Goal: Check status: Check status

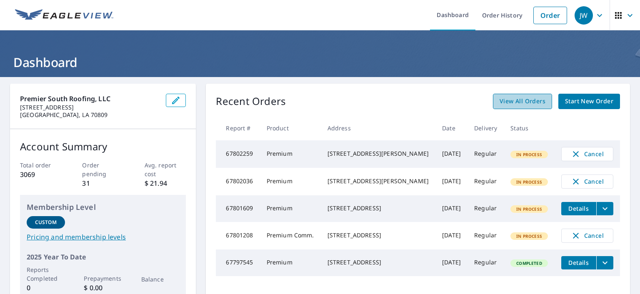
click at [516, 105] on span "View All Orders" at bounding box center [522, 101] width 46 height 10
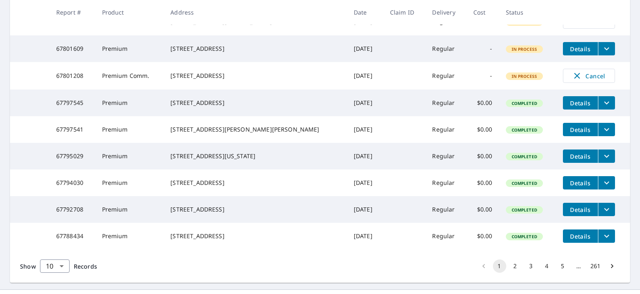
scroll to position [253, 0]
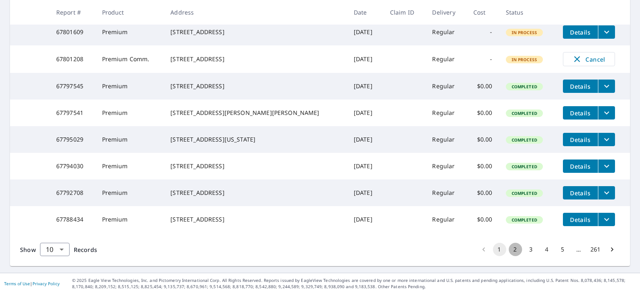
click at [508, 247] on button "2" at bounding box center [514, 249] width 13 height 13
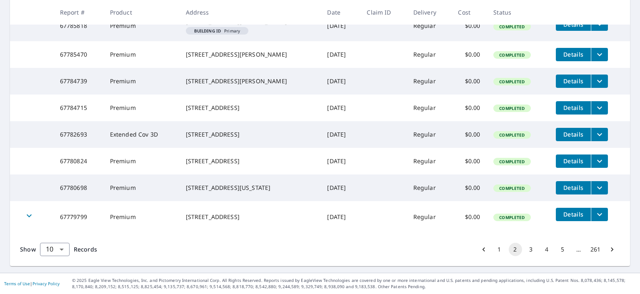
scroll to position [270, 0]
click at [493, 250] on button "1" at bounding box center [499, 249] width 13 height 13
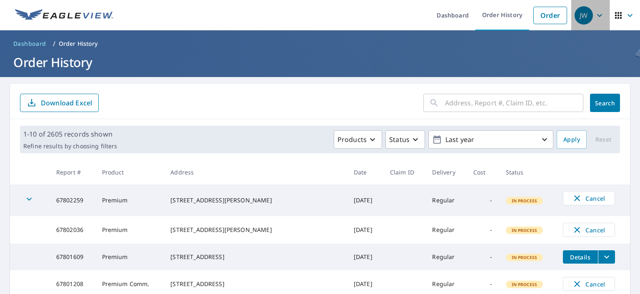
click at [597, 16] on icon "button" at bounding box center [599, 15] width 5 height 3
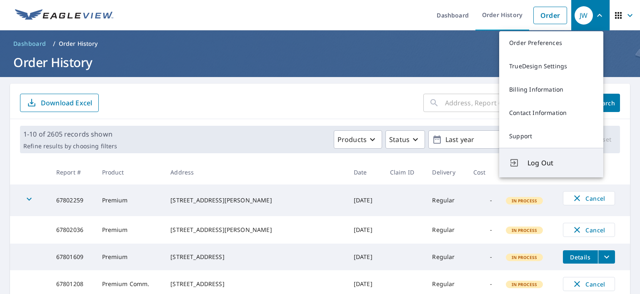
click at [541, 163] on span "Log Out" at bounding box center [560, 163] width 66 height 10
